Goal: Task Accomplishment & Management: Use online tool/utility

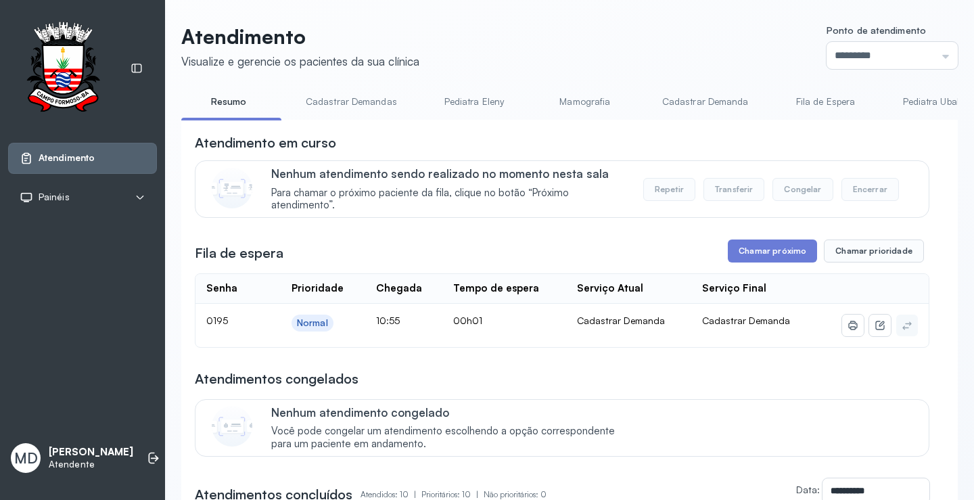
scroll to position [135, 0]
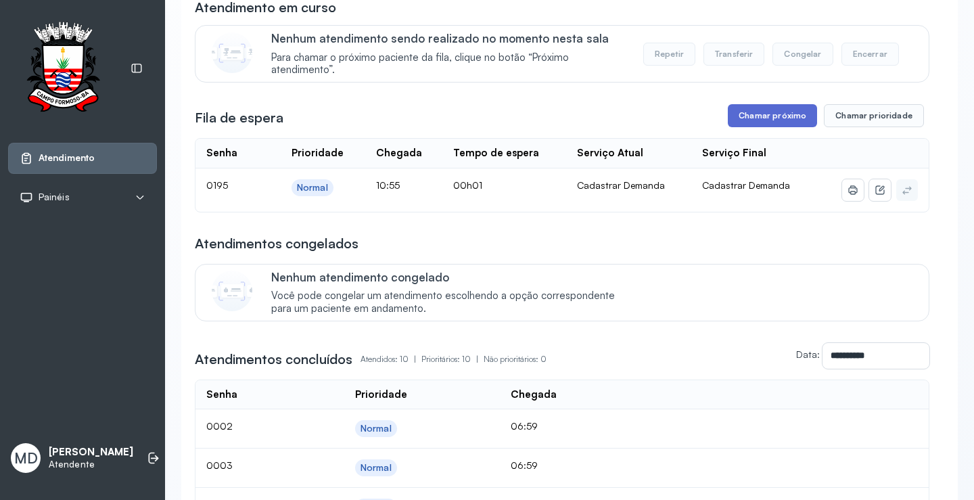
click at [779, 121] on button "Chamar próximo" at bounding box center [772, 115] width 89 height 23
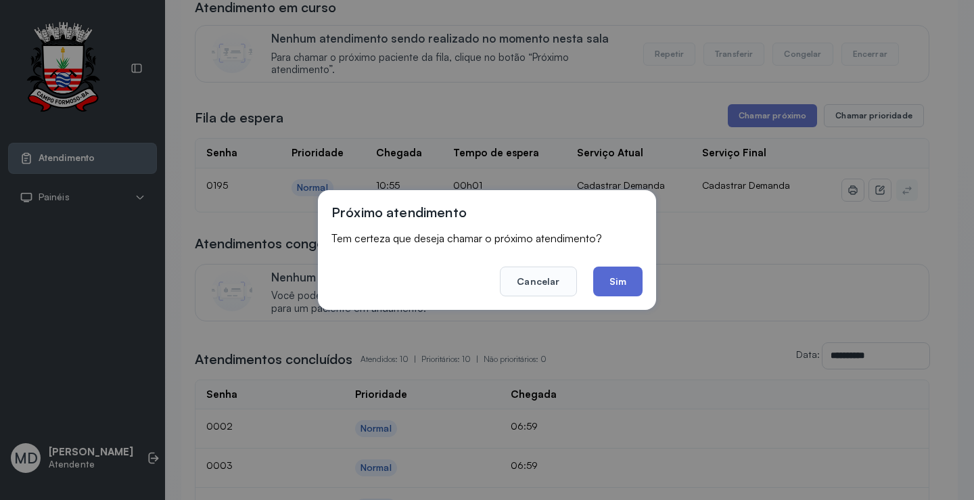
click at [610, 286] on button "Sim" at bounding box center [617, 282] width 49 height 30
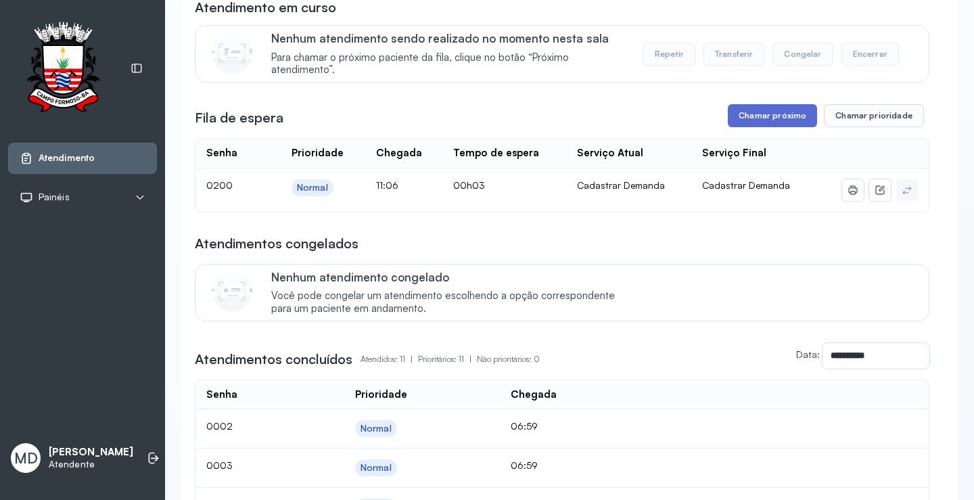
click at [771, 118] on button "Chamar próximo" at bounding box center [772, 115] width 89 height 23
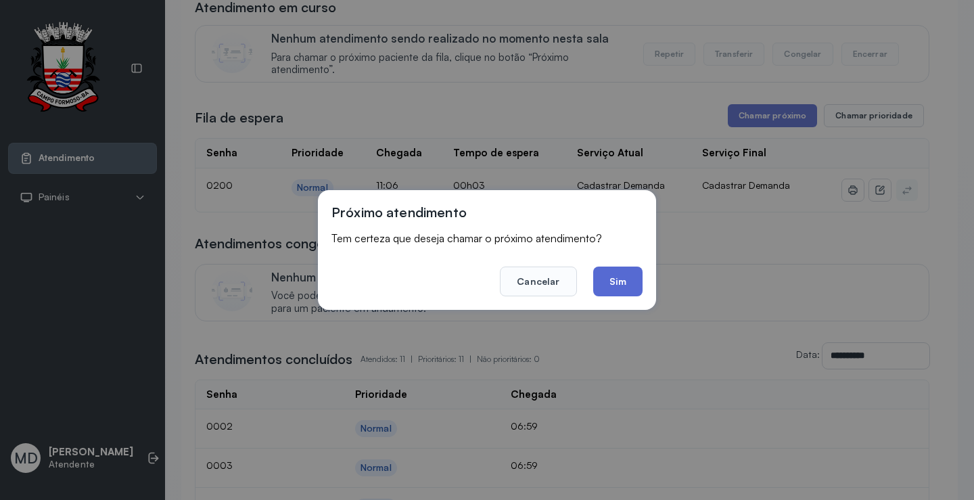
click at [624, 279] on button "Sim" at bounding box center [617, 282] width 49 height 30
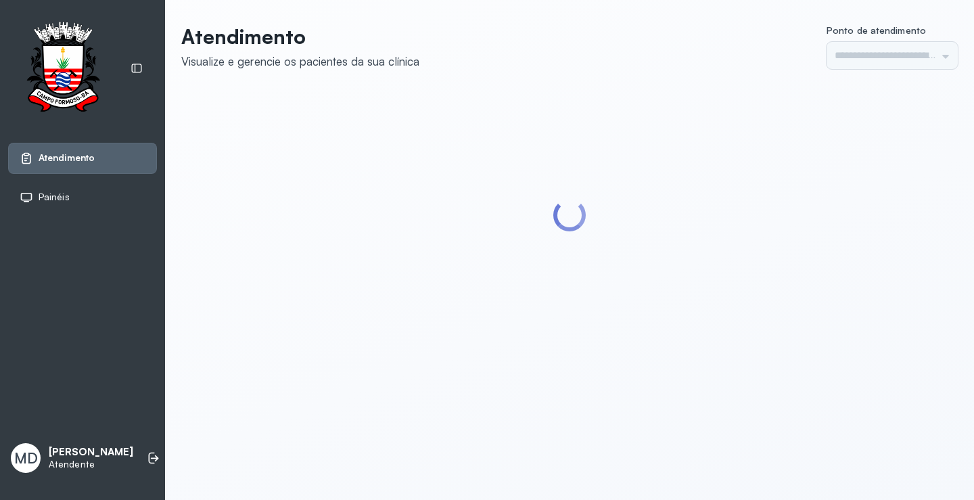
type input "*********"
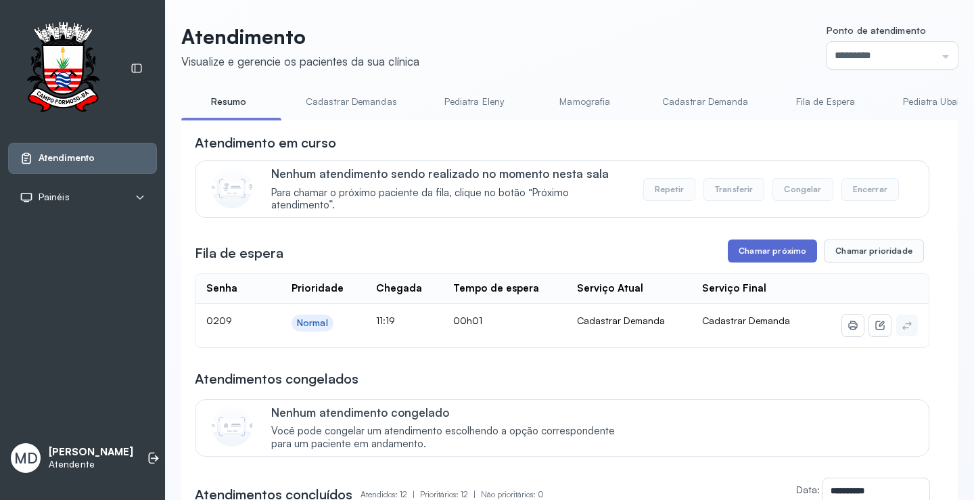
click at [777, 248] on button "Chamar próximo" at bounding box center [772, 250] width 89 height 23
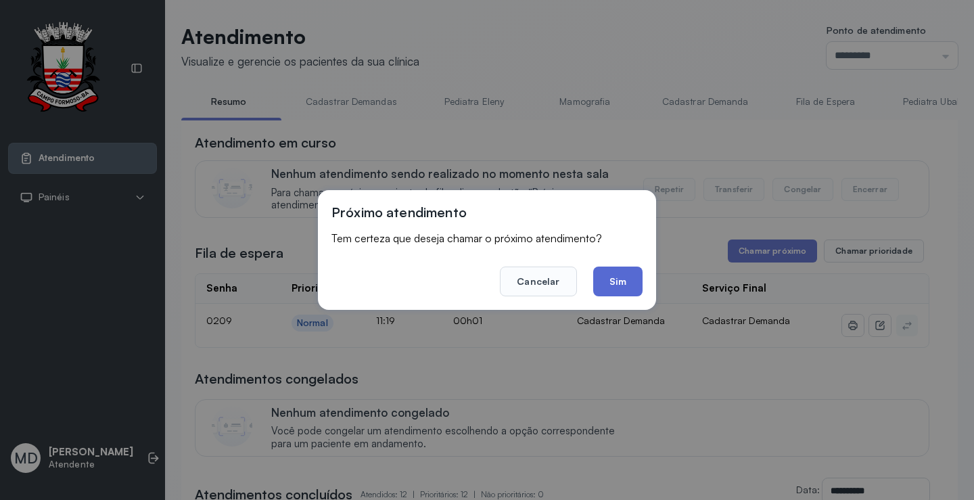
click at [612, 275] on button "Sim" at bounding box center [617, 282] width 49 height 30
